Goal: Task Accomplishment & Management: Complete application form

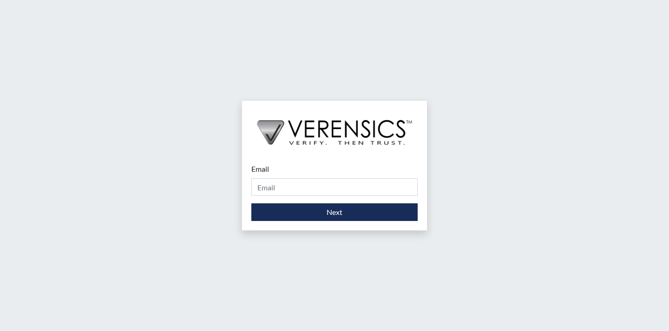
click at [285, 169] on div "Email Please provide your email address." at bounding box center [335, 180] width 166 height 33
click at [284, 172] on div "Email Please provide your email address." at bounding box center [335, 180] width 166 height 33
click at [285, 175] on div "Email Please provide your email address." at bounding box center [335, 180] width 166 height 33
click at [285, 176] on div "Email Please provide your email address." at bounding box center [335, 180] width 166 height 33
click at [269, 192] on input "Email" at bounding box center [335, 188] width 166 height 18
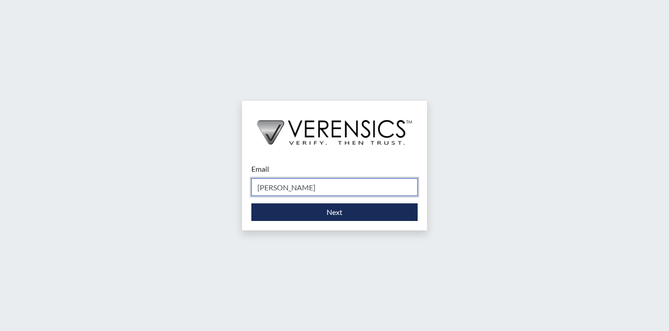
type input "[PERSON_NAME][EMAIL_ADDRESS][PERSON_NAME][DOMAIN_NAME]"
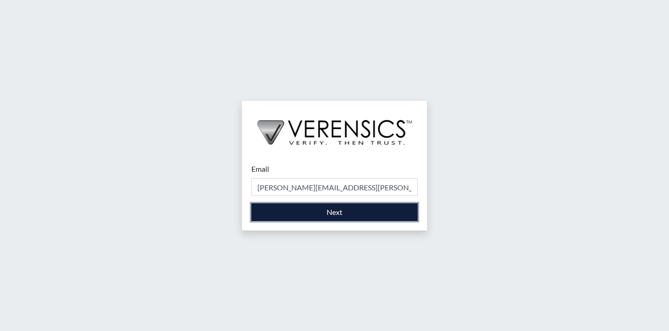
click at [333, 216] on button "Next" at bounding box center [335, 213] width 166 height 18
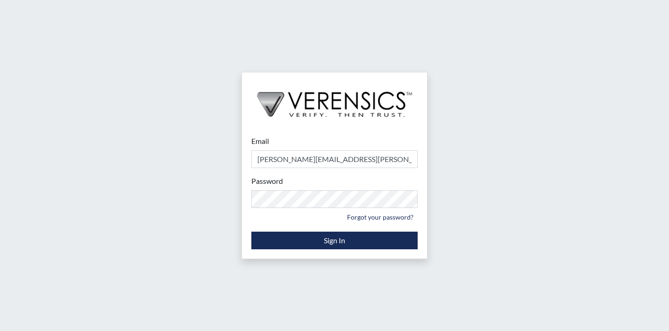
click at [307, 185] on div "Password Please provide your password. Forgot your password?" at bounding box center [335, 200] width 166 height 49
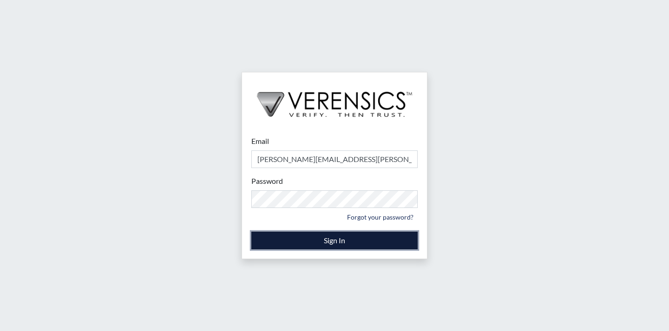
click at [335, 244] on button "Sign In" at bounding box center [335, 241] width 166 height 18
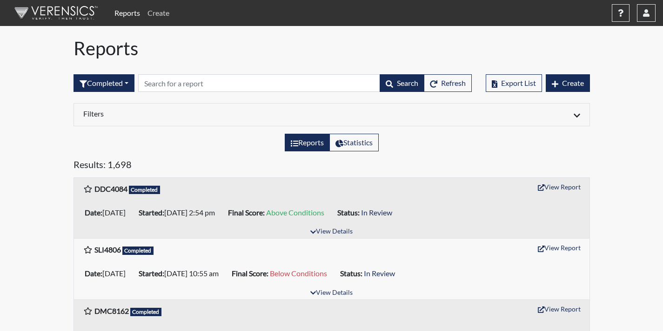
click at [166, 14] on link "Create" at bounding box center [158, 13] width 29 height 19
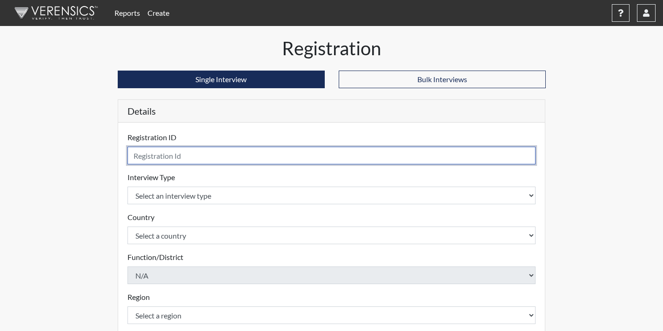
click at [190, 154] on input "text" at bounding box center [331, 156] width 408 height 18
click at [186, 156] on input "text" at bounding box center [331, 156] width 408 height 18
click at [196, 159] on input "text" at bounding box center [331, 156] width 408 height 18
type input "f"
type input "FMS3185"
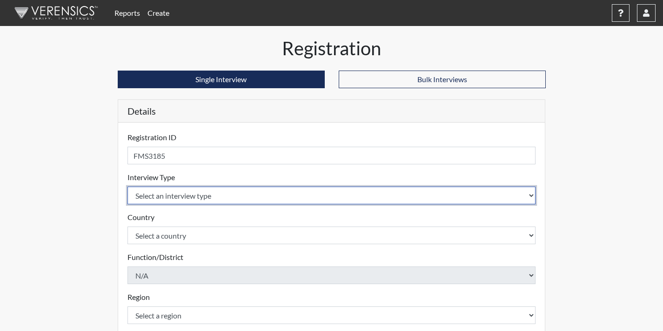
click at [193, 198] on select "Select an interview type Corrections Pre-Employment" at bounding box center [331, 196] width 408 height 18
select select "ff733e93-e1bf-11ea-9c9f-0eff0cf7eb8f"
click at [127, 187] on select "Select an interview type Corrections Pre-Employment" at bounding box center [331, 196] width 408 height 18
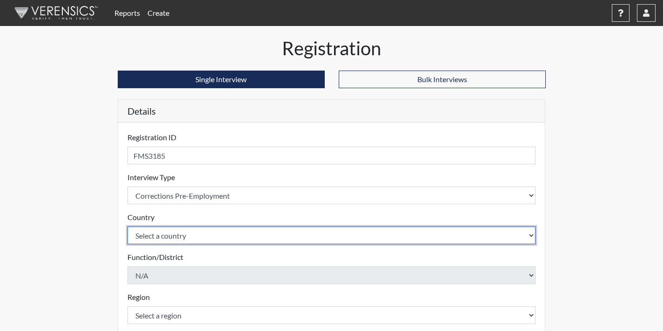
click at [179, 243] on select "Select a country [GEOGRAPHIC_DATA] [GEOGRAPHIC_DATA]" at bounding box center [331, 236] width 408 height 18
select select "united-states-of-[GEOGRAPHIC_DATA]"
click at [127, 227] on select "Select a country [GEOGRAPHIC_DATA] [GEOGRAPHIC_DATA]" at bounding box center [331, 236] width 408 height 18
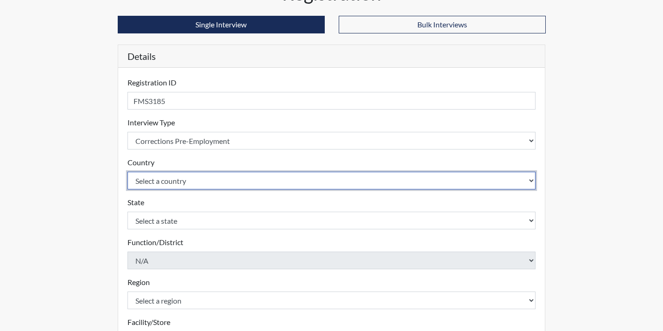
scroll to position [139, 0]
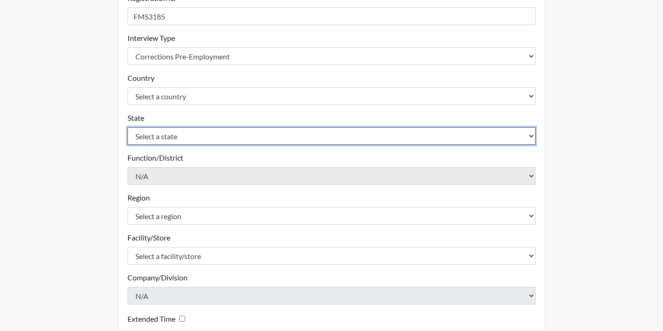
click at [185, 138] on select "Select a state [US_STATE] [US_STATE] [US_STATE] [US_STATE] [US_STATE] [US_STATE…" at bounding box center [331, 136] width 408 height 18
select select "GA"
click at [127, 127] on select "Select a state [US_STATE] [US_STATE] [US_STATE] [US_STATE] [US_STATE] [US_STATE…" at bounding box center [331, 136] width 408 height 18
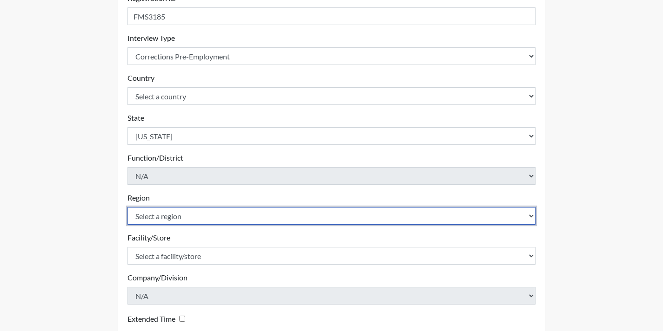
click at [195, 212] on select "Select a region [GEOGRAPHIC_DATA] [GEOGRAPHIC_DATA] [GEOGRAPHIC_DATA]" at bounding box center [331, 216] width 408 height 18
select select "8bdab1f8-09d2-48bf-ae6d-f2dae3084107"
click at [127, 207] on select "Select a region [GEOGRAPHIC_DATA] [GEOGRAPHIC_DATA] [GEOGRAPHIC_DATA]" at bounding box center [331, 216] width 408 height 18
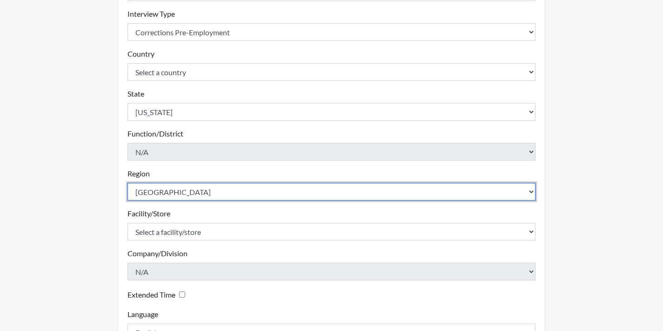
scroll to position [186, 0]
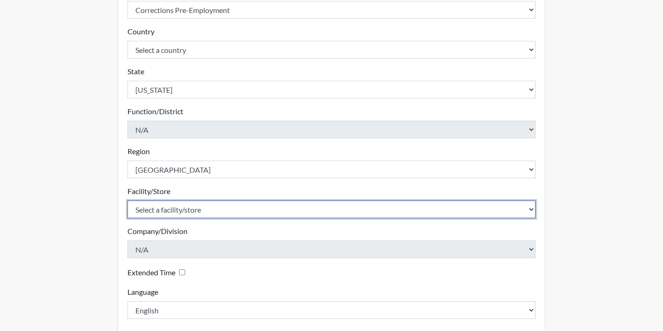
click at [221, 202] on select "Select a facility/store [GEOGRAPHIC_DATA] [GEOGRAPHIC_DATA][PERSON_NAME] Centra…" at bounding box center [331, 210] width 408 height 18
select select "bcb9681e-343c-4c8e-b84c-c03fd610555e"
click at [127, 201] on select "Select a facility/store [GEOGRAPHIC_DATA] [GEOGRAPHIC_DATA][PERSON_NAME] Centra…" at bounding box center [331, 210] width 408 height 18
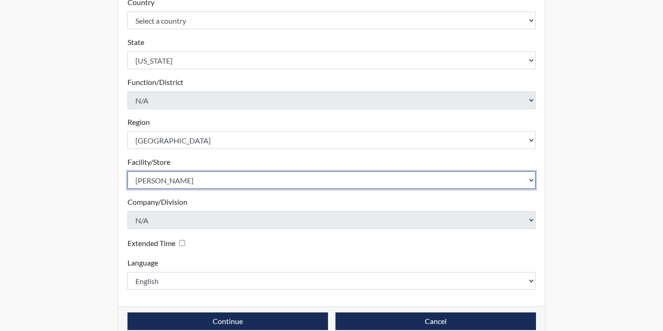
scroll to position [232, 0]
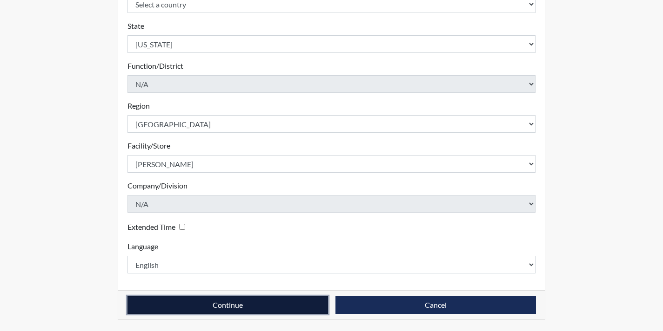
click at [251, 302] on button "Continue" at bounding box center [227, 306] width 200 height 18
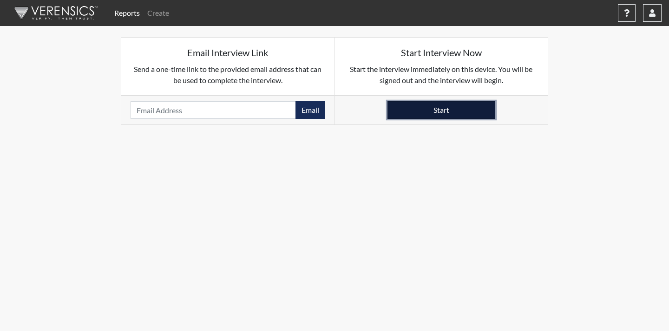
click at [461, 115] on button "Start" at bounding box center [442, 110] width 108 height 18
